Goal: Task Accomplishment & Management: Use online tool/utility

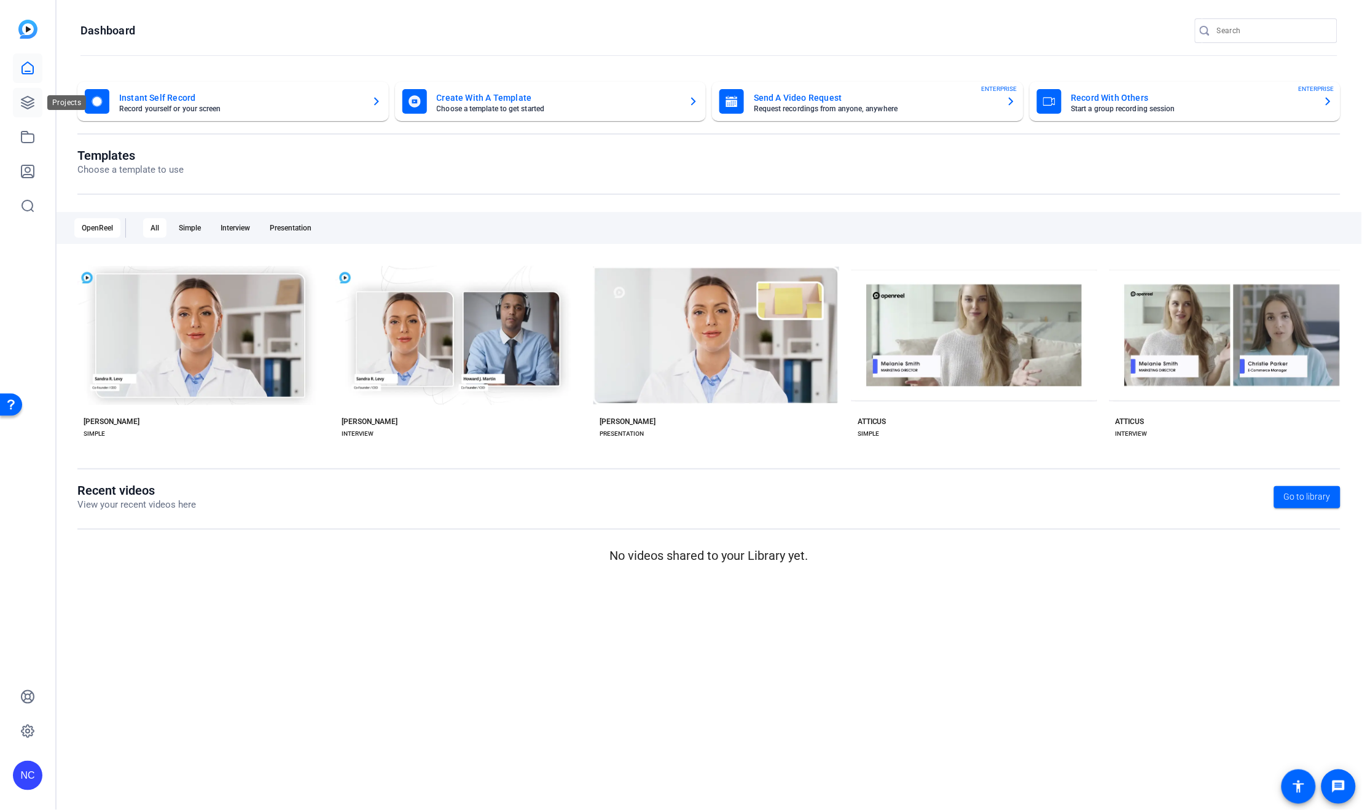
click at [32, 101] on icon at bounding box center [28, 102] width 12 height 12
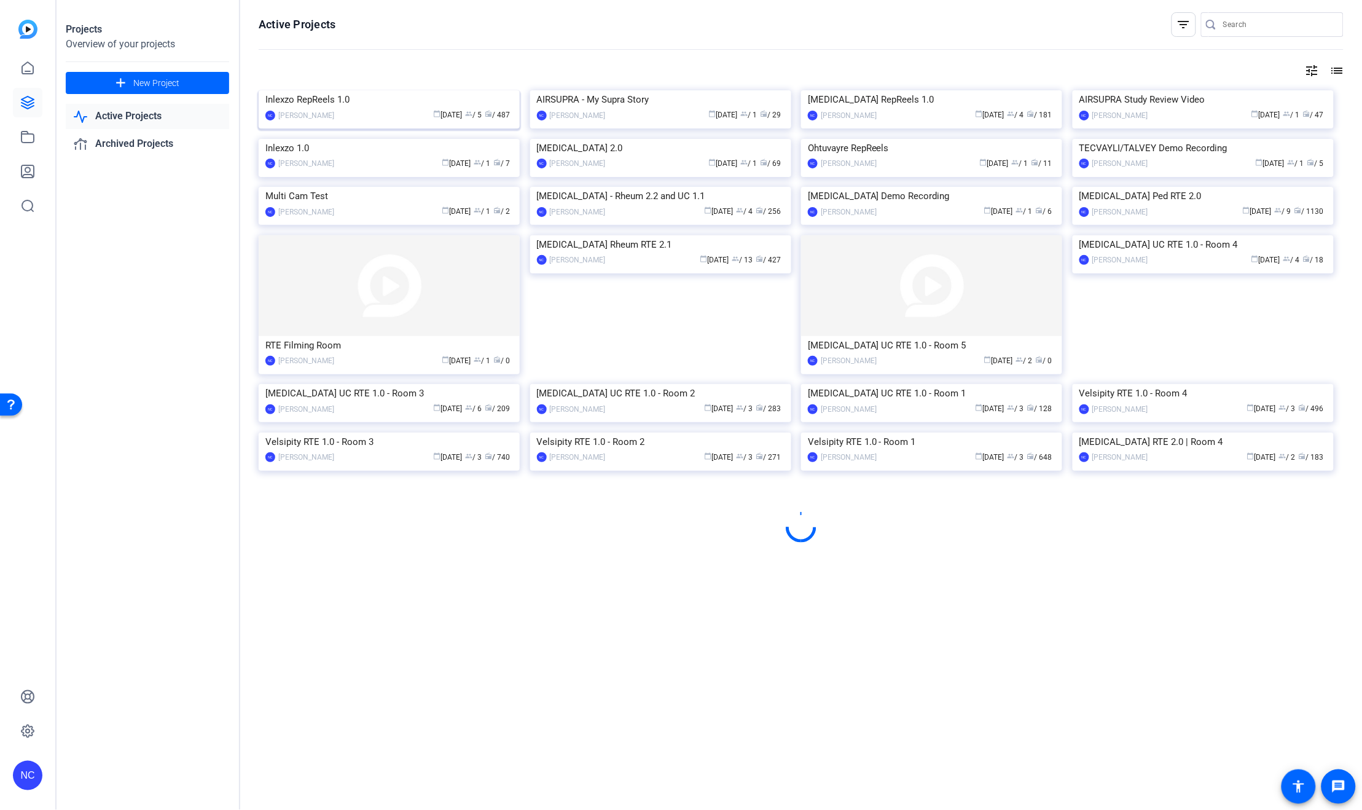
click at [273, 90] on img at bounding box center [389, 90] width 261 height 0
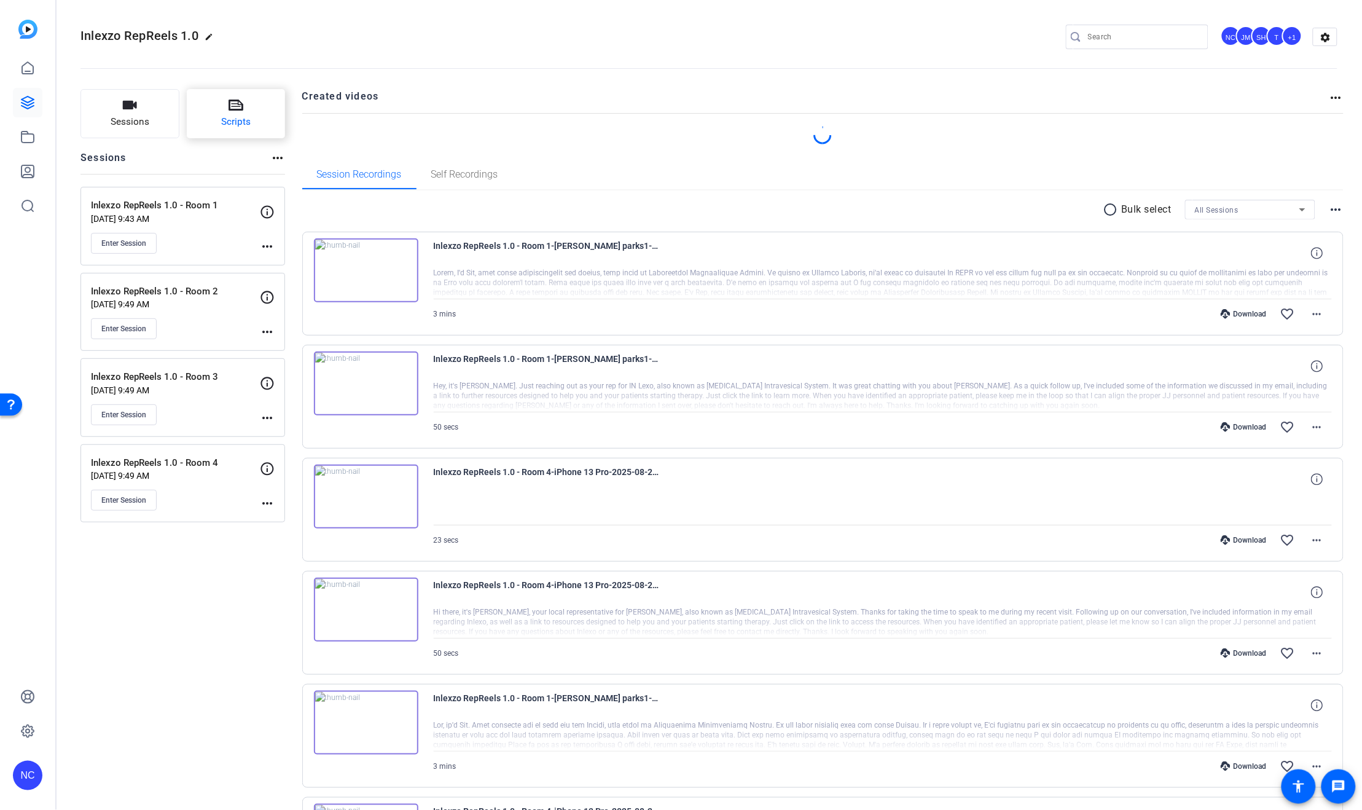
click at [248, 123] on span "Scripts" at bounding box center [235, 122] width 29 height 14
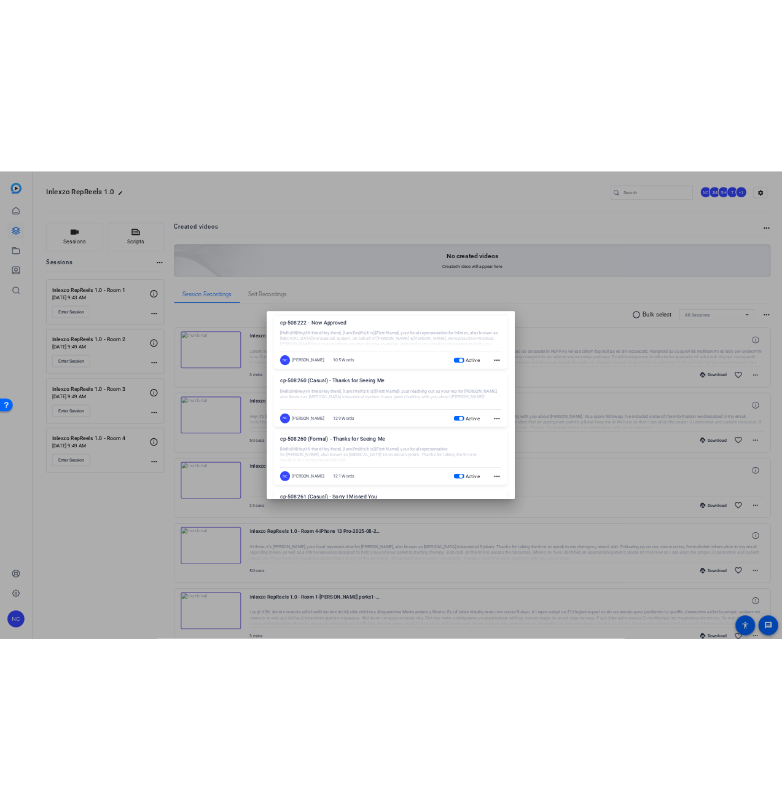
scroll to position [68, 0]
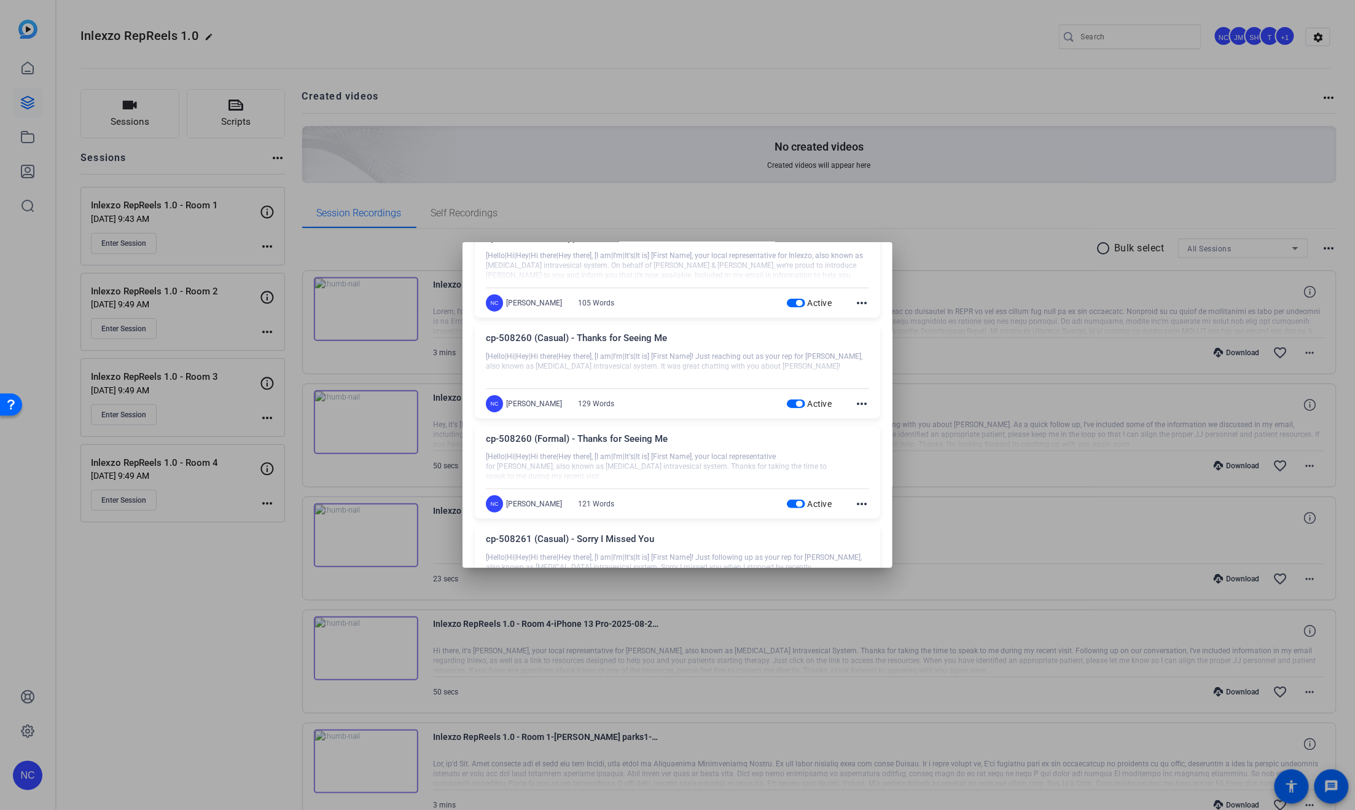
click at [855, 505] on mat-icon "more_horiz" at bounding box center [862, 503] width 15 height 15
click at [865, 519] on span "Edit" at bounding box center [882, 522] width 49 height 15
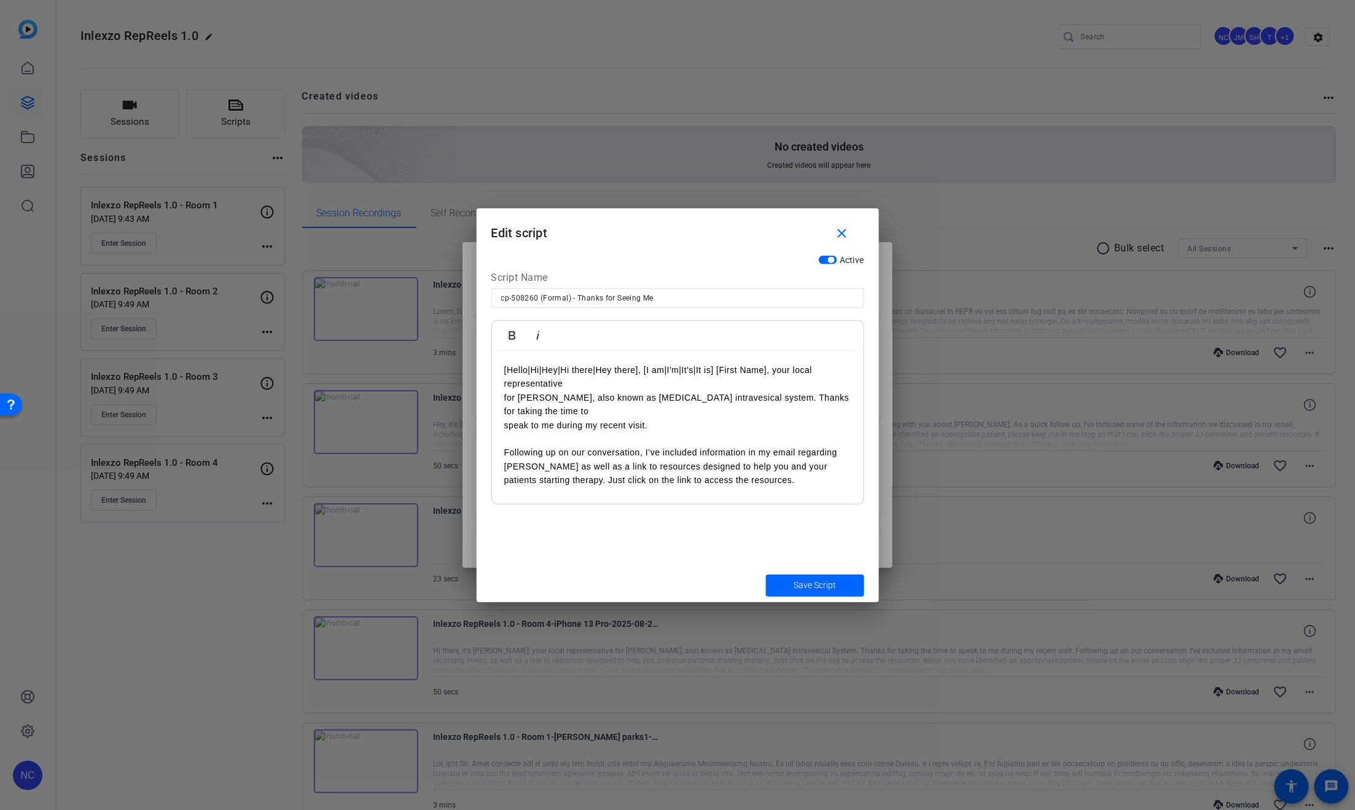
click at [558, 388] on p "[Hello|Hi|Hey|Hi there|Hey there], [I am|I'm|It's|It is] [First Name], your loc…" at bounding box center [677, 377] width 347 height 28
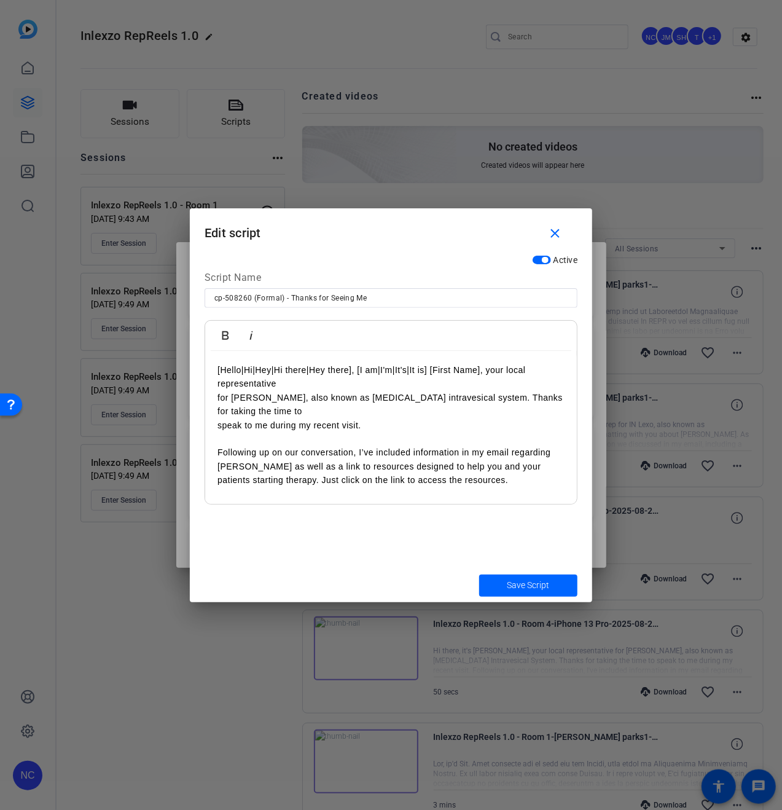
click at [216, 398] on div "[Hello|Hi|Hey|Hi there|Hey there], [I am|I'm|It's|It is] [First Name], your loc…" at bounding box center [391, 480] width 372 height 259
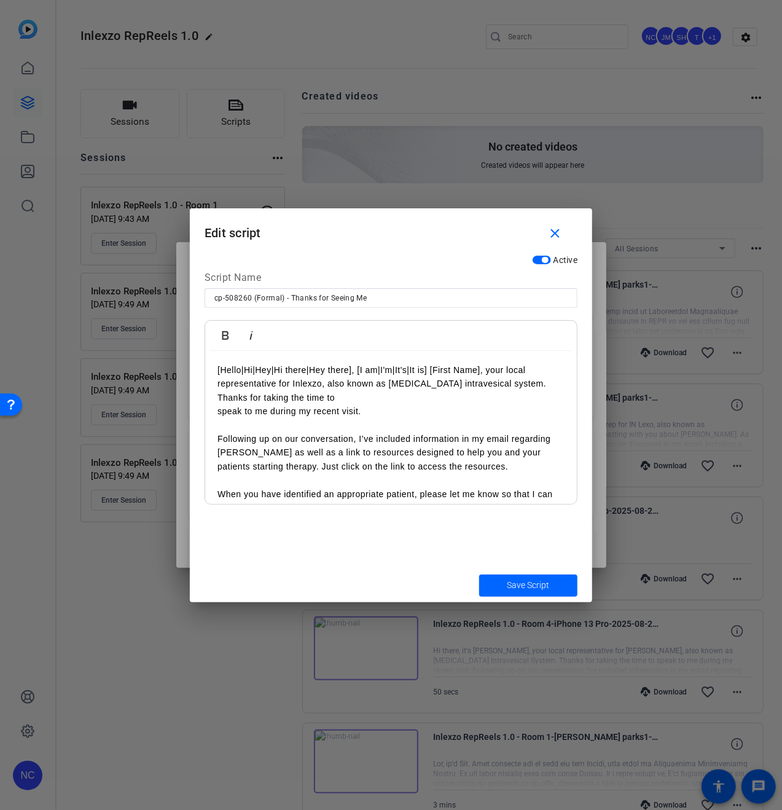
click at [217, 413] on p "speak to me during my recent visit." at bounding box center [390, 411] width 347 height 14
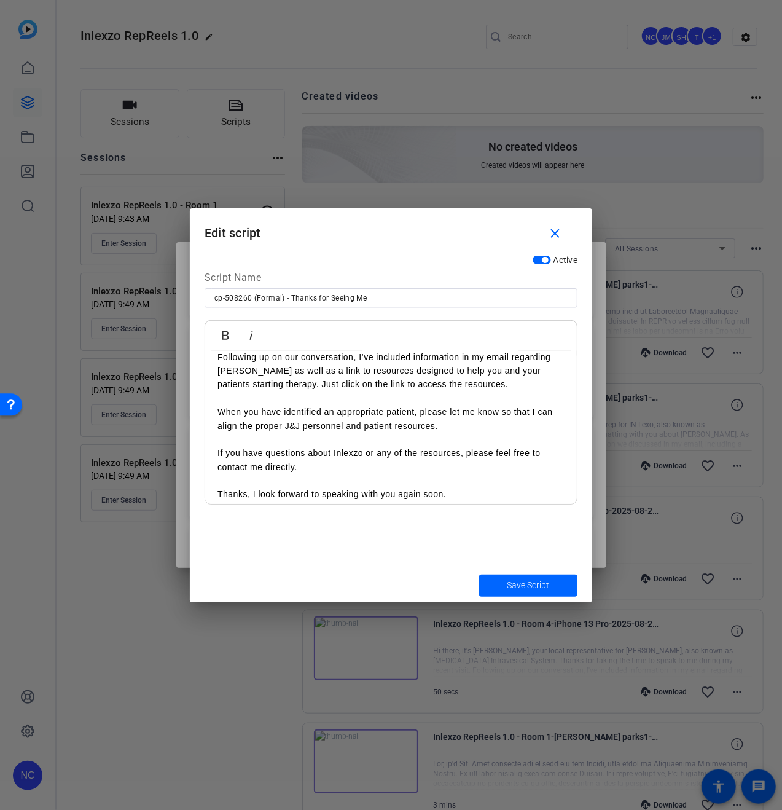
scroll to position [77, 0]
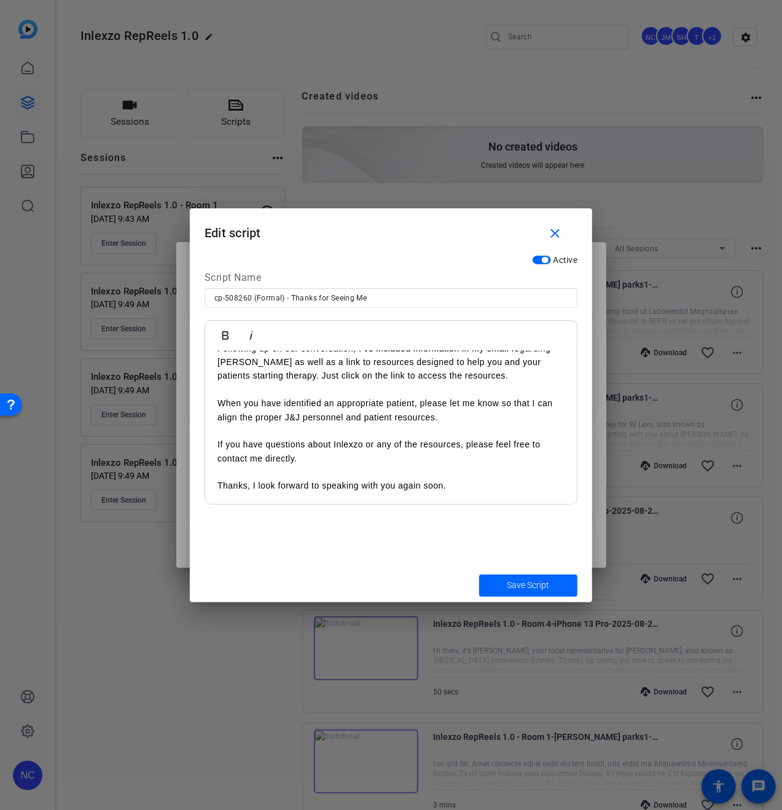
click at [220, 486] on p "Thanks, I look forward to speaking with you again soon." at bounding box center [390, 486] width 347 height 14
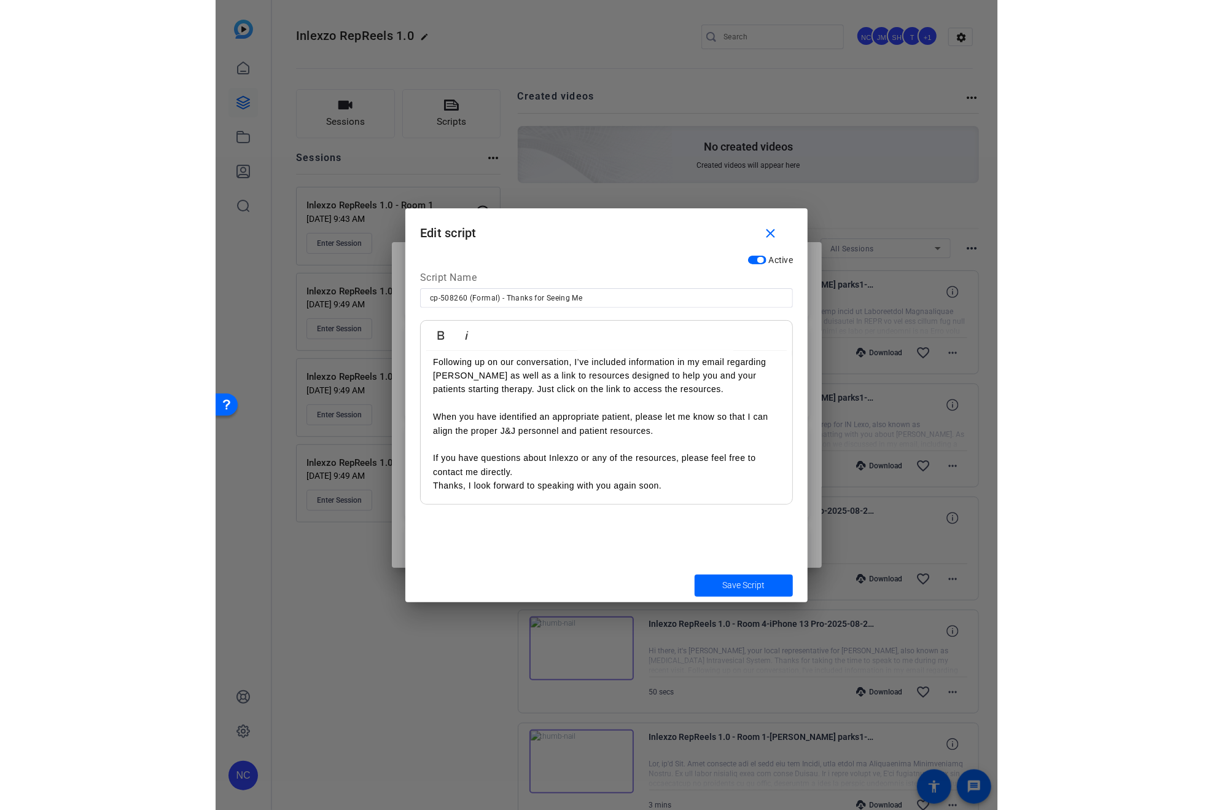
scroll to position [50, 0]
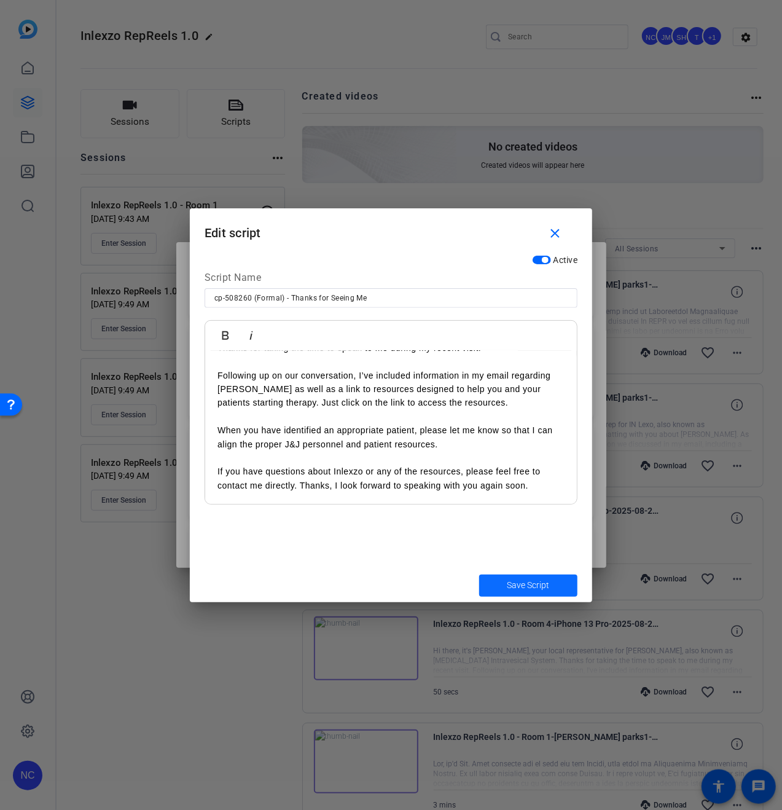
click at [526, 580] on span "Save Script" at bounding box center [528, 585] width 42 height 13
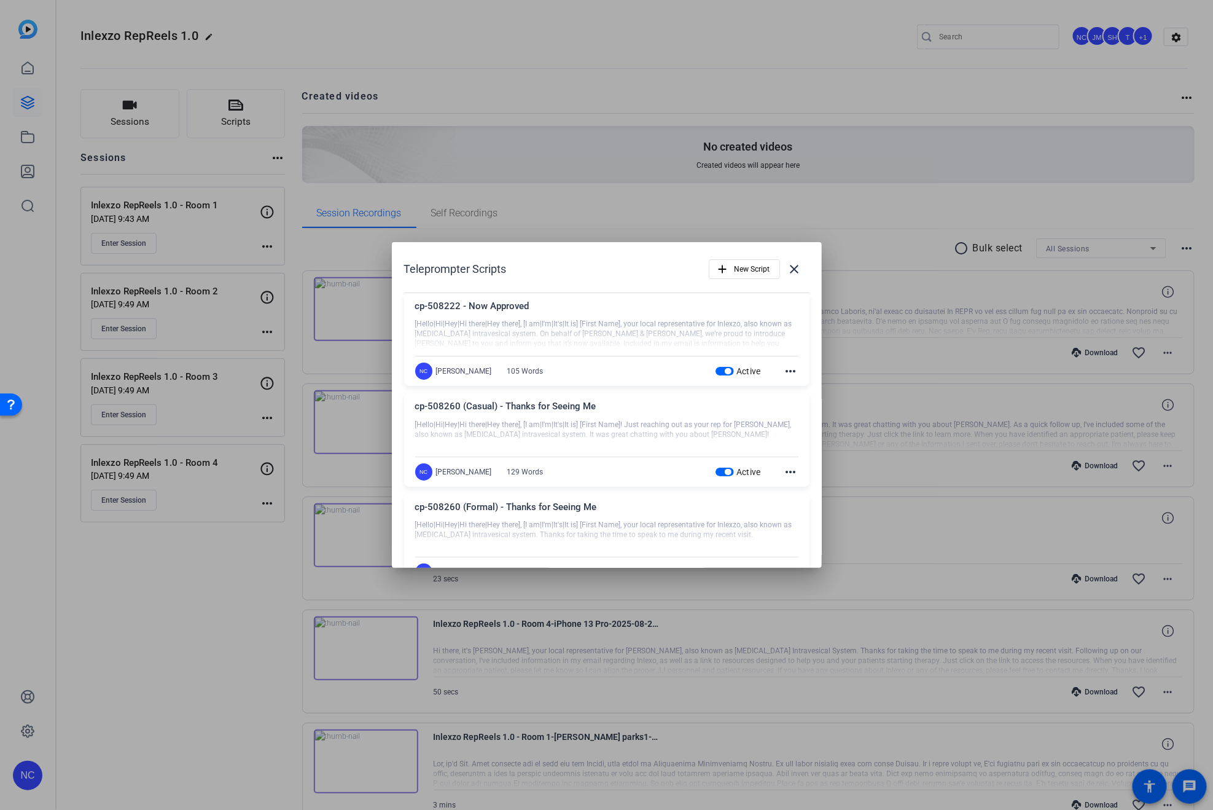
scroll to position [68, 0]
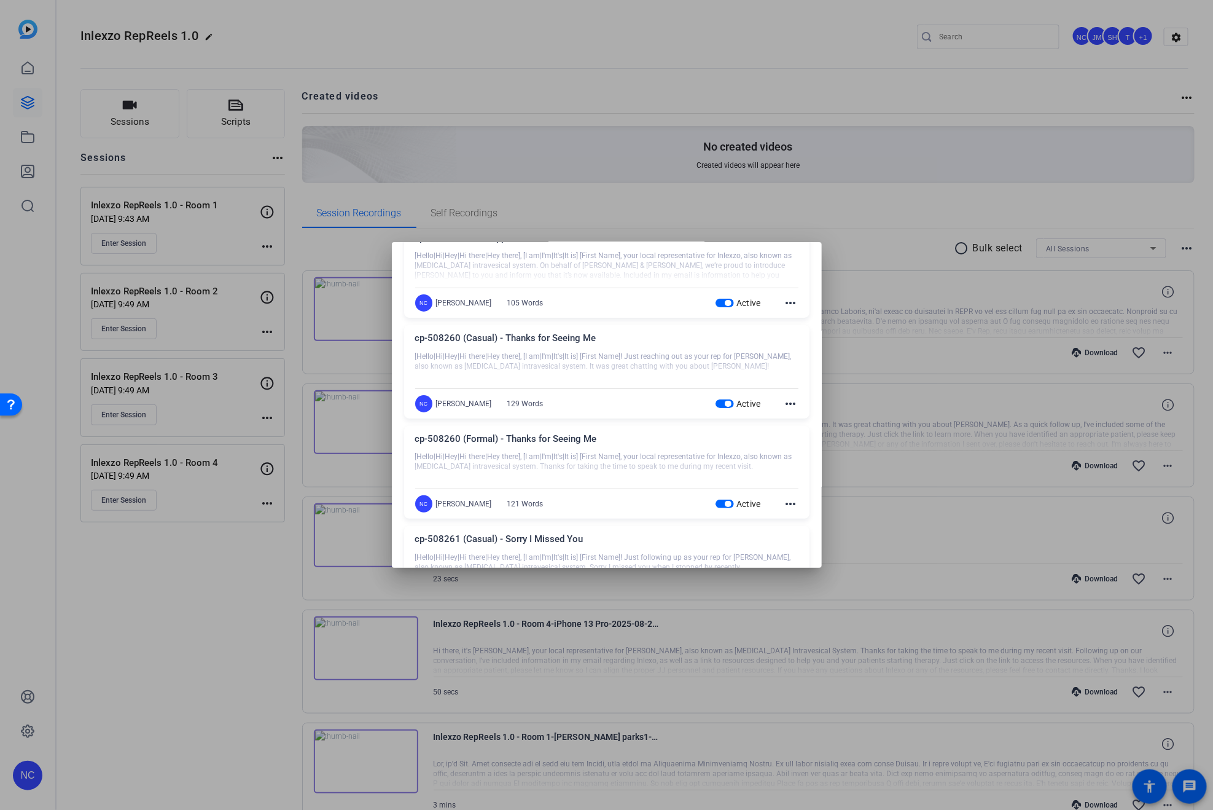
click at [787, 506] on mat-icon "more_horiz" at bounding box center [791, 503] width 15 height 15
click at [806, 520] on span "Edit" at bounding box center [811, 522] width 49 height 15
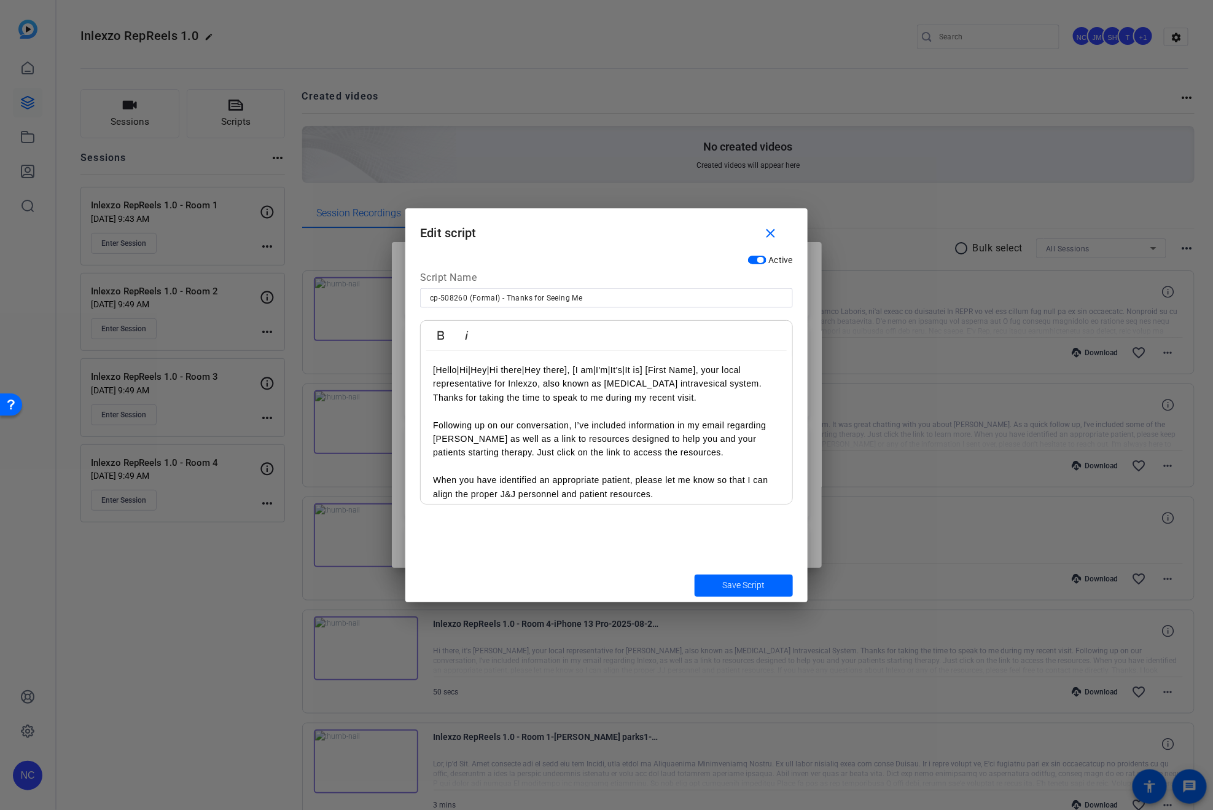
scroll to position [50, 0]
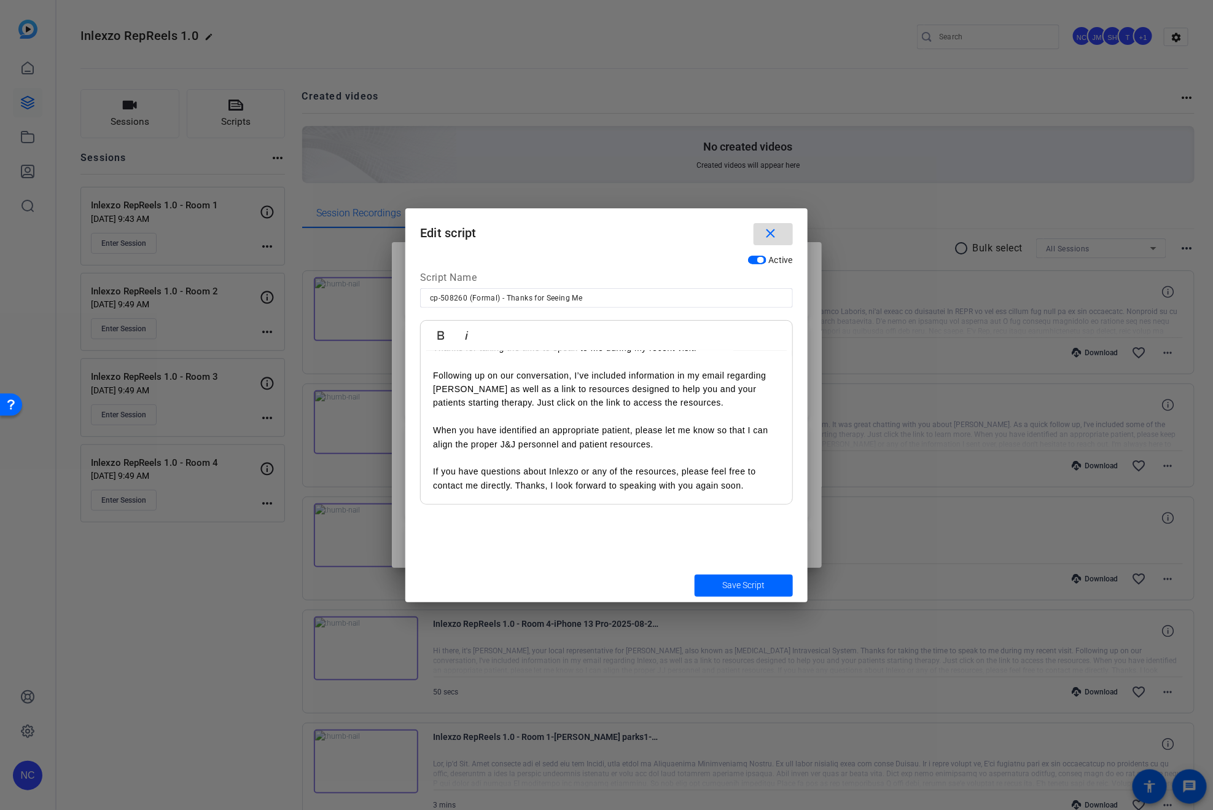
click at [789, 224] on span "button" at bounding box center [773, 233] width 39 height 29
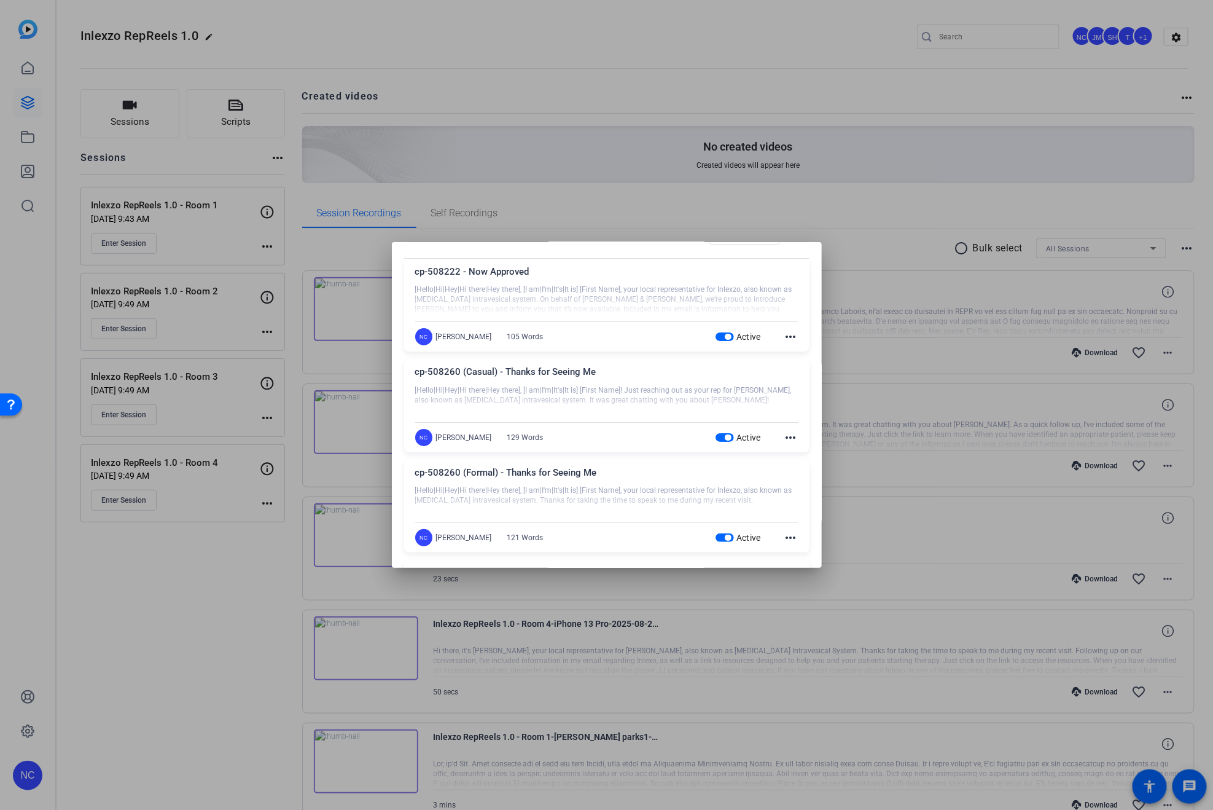
scroll to position [68, 0]
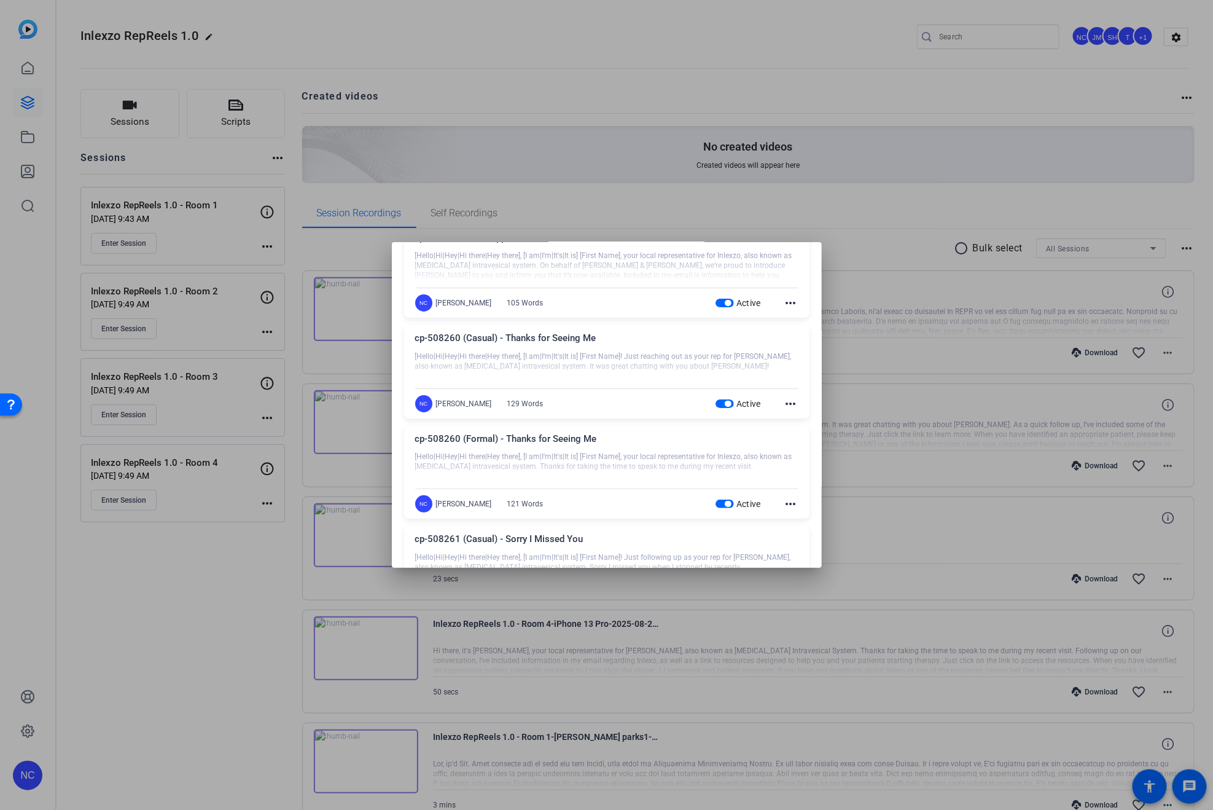
click at [772, 507] on div "Active more_horiz" at bounding box center [757, 503] width 83 height 15
click at [784, 506] on mat-icon "more_horiz" at bounding box center [791, 503] width 15 height 15
click at [793, 522] on span "Edit" at bounding box center [811, 522] width 49 height 15
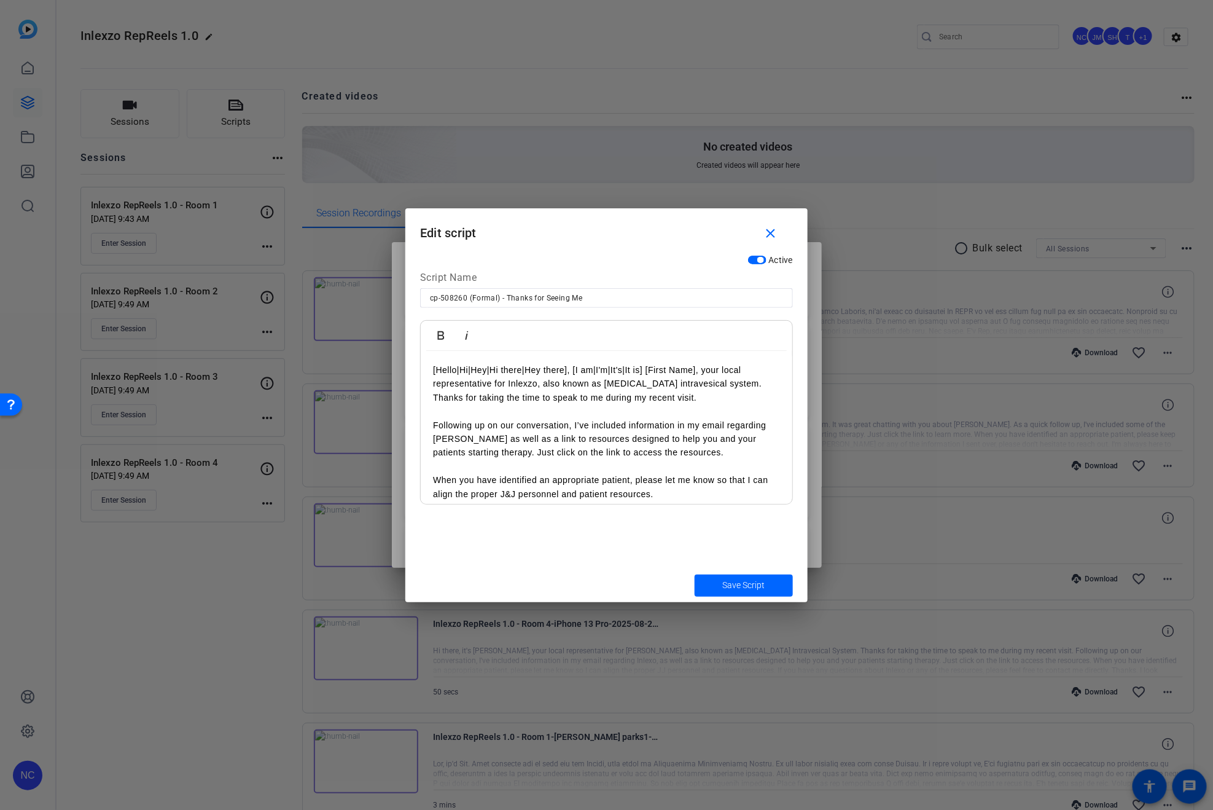
click at [770, 230] on mat-icon "close" at bounding box center [771, 233] width 15 height 15
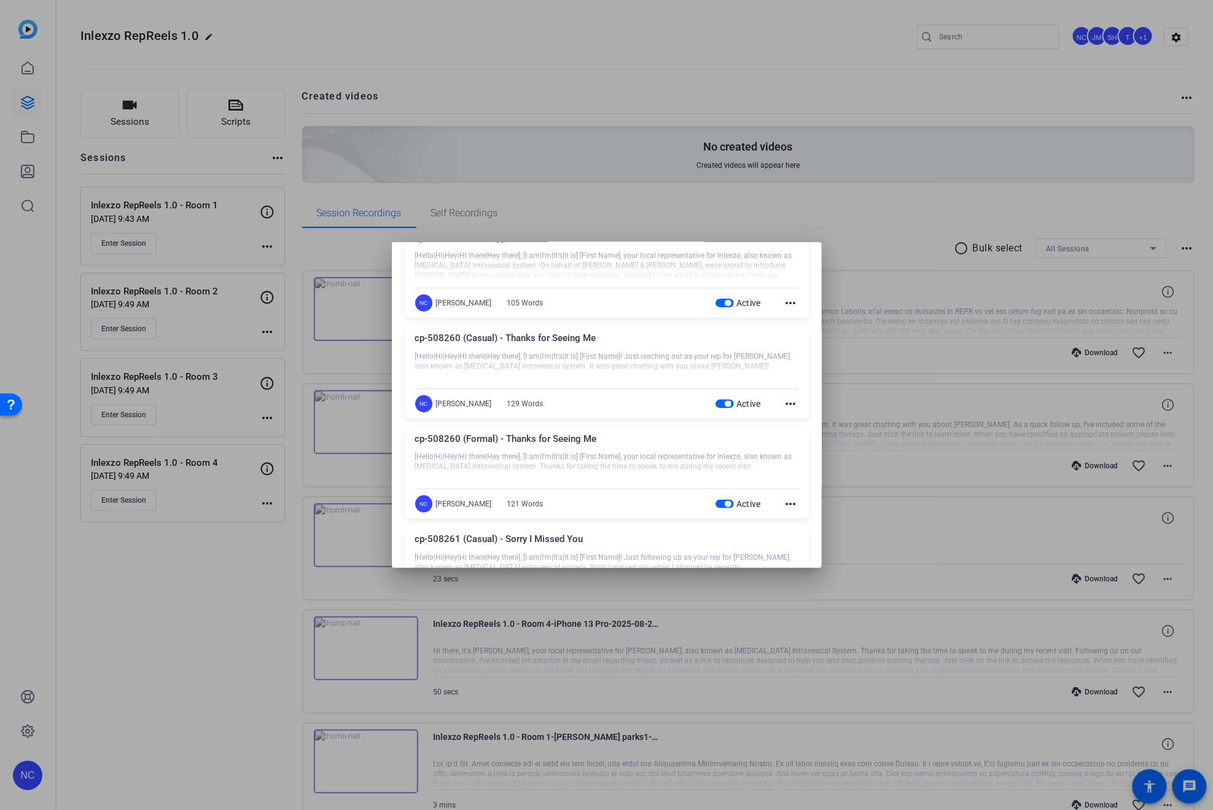
click at [785, 401] on mat-icon "more_horiz" at bounding box center [791, 403] width 15 height 15
click at [800, 417] on span "Edit" at bounding box center [811, 422] width 49 height 15
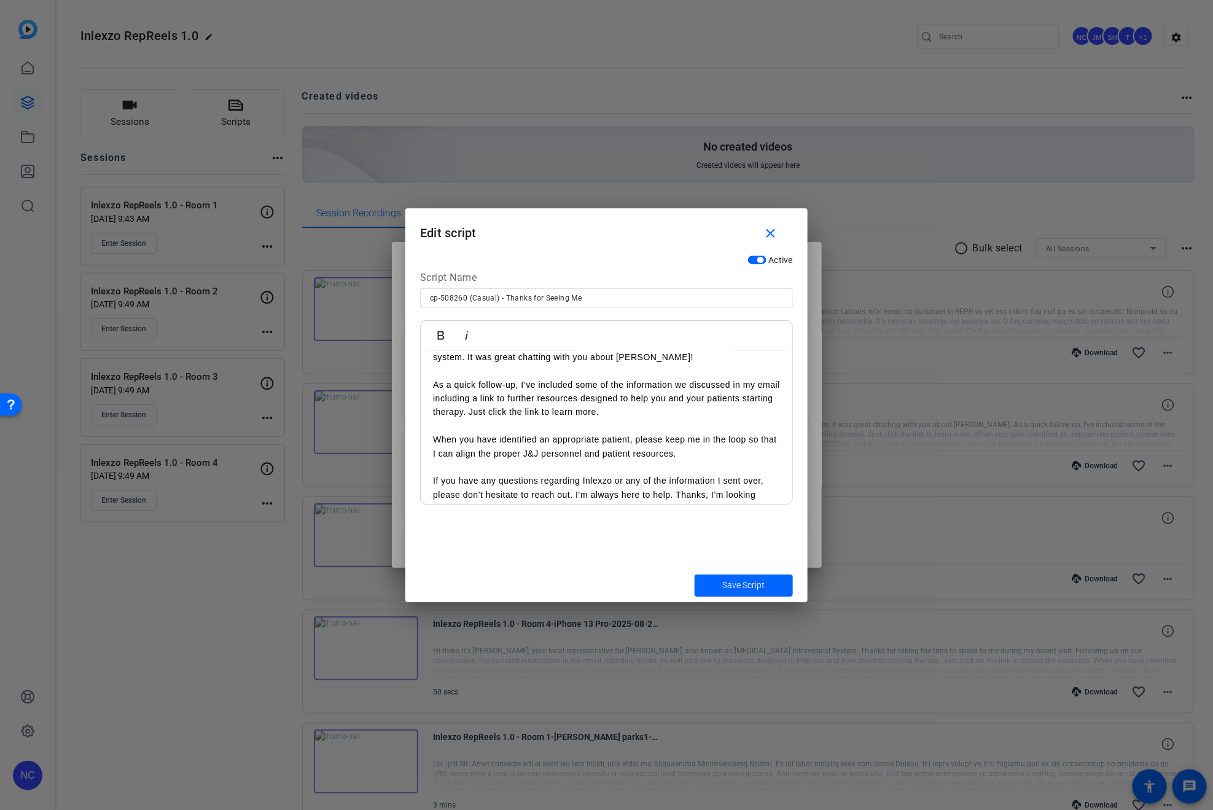
scroll to position [63, 0]
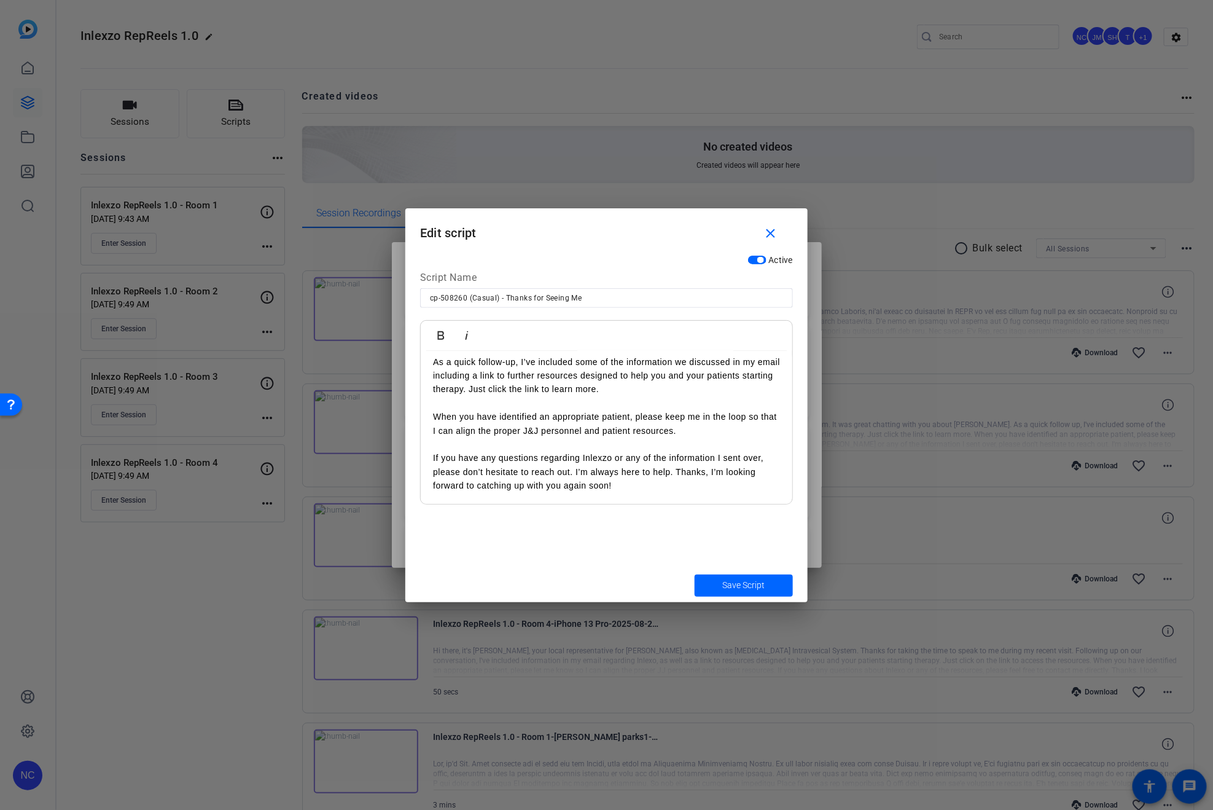
click at [742, 585] on span "Save Script" at bounding box center [744, 585] width 42 height 13
